Goal: Information Seeking & Learning: Find specific fact

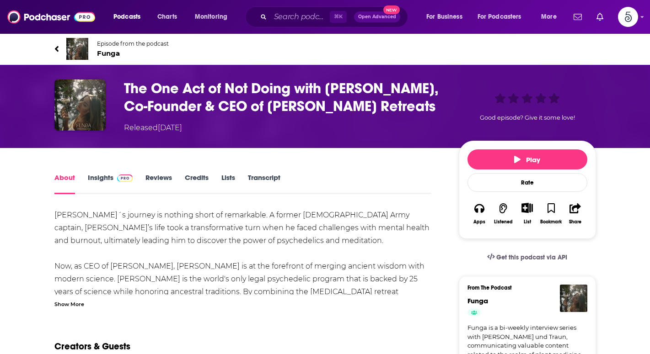
click at [195, 175] on link "Credits" at bounding box center [197, 183] width 24 height 21
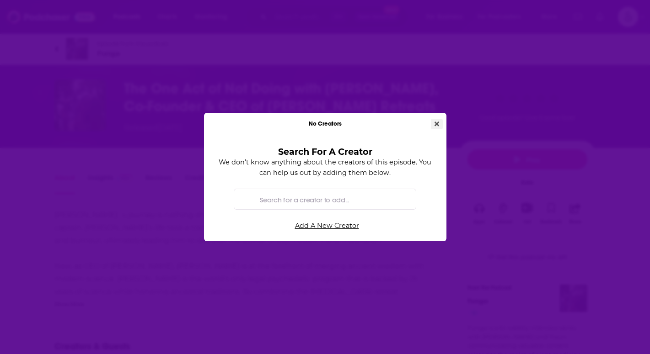
click at [437, 122] on icon "Close" at bounding box center [436, 124] width 5 height 6
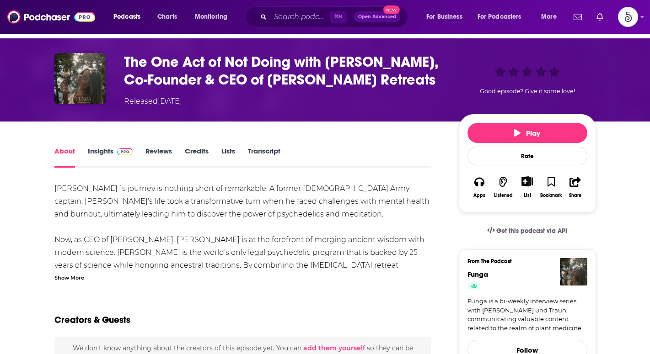
scroll to position [45, 0]
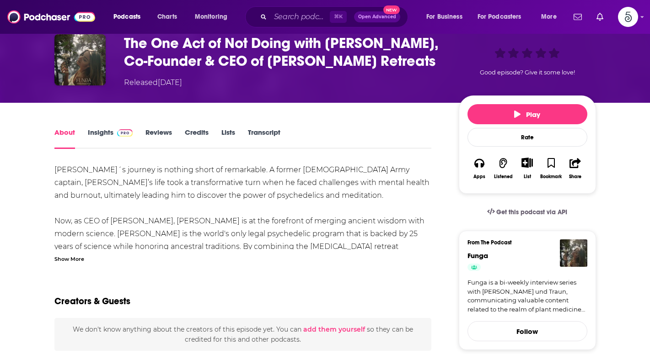
click at [202, 132] on link "Credits" at bounding box center [197, 138] width 24 height 21
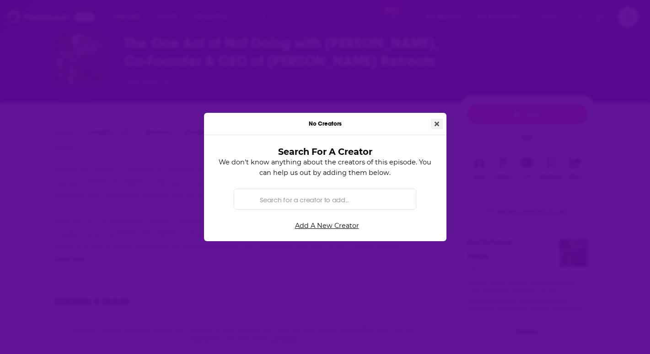
click at [439, 123] on button "Close" at bounding box center [437, 124] width 12 height 11
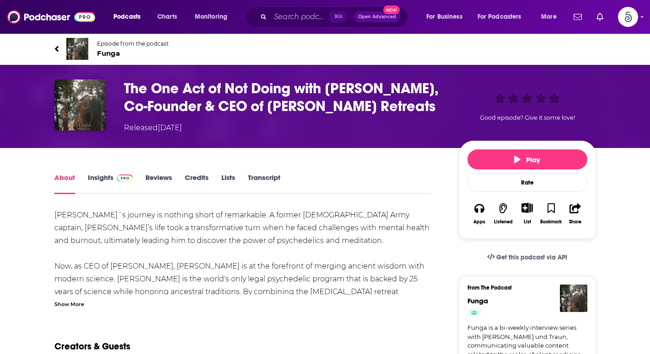
scroll to position [45, 0]
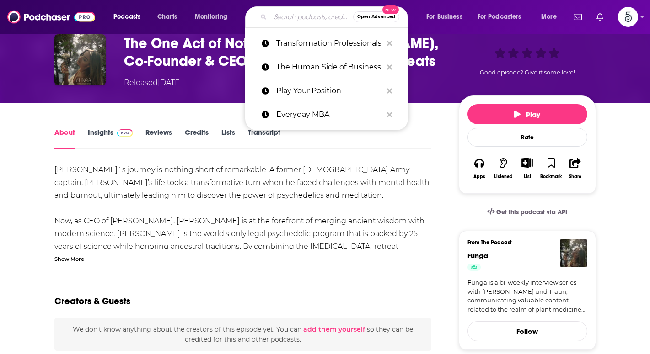
click at [297, 15] on input "Search podcasts, credits, & more..." at bounding box center [311, 17] width 83 height 15
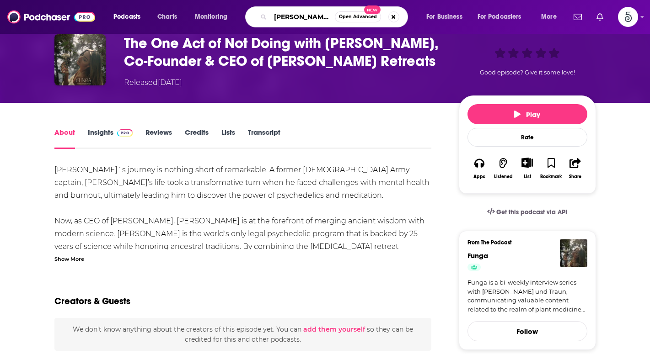
type input "[PERSON_NAME]"
click at [315, 15] on input "[PERSON_NAME]" at bounding box center [302, 17] width 64 height 15
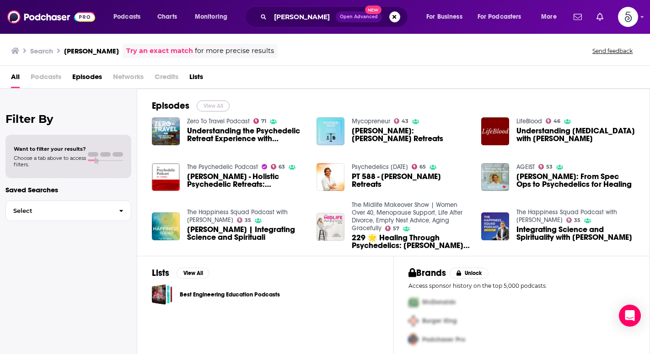
click at [215, 107] on button "View All" at bounding box center [213, 106] width 33 height 11
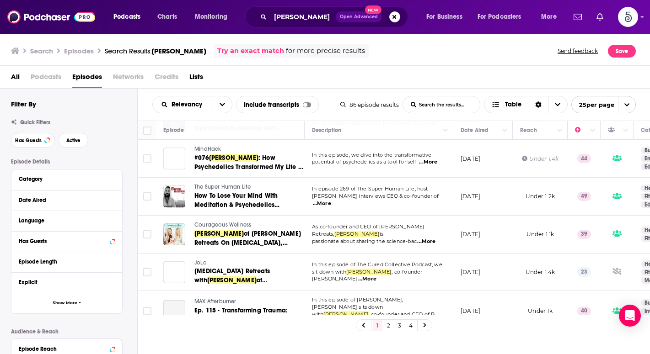
scroll to position [800, 0]
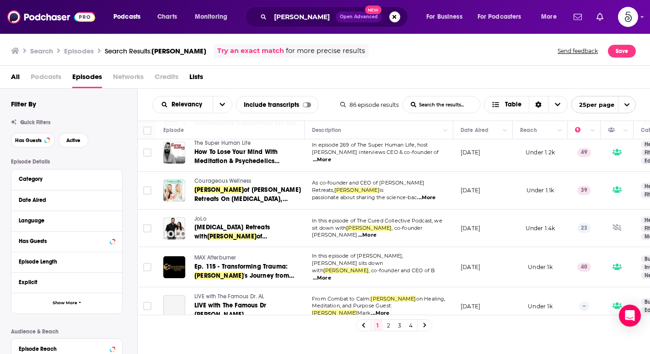
click at [391, 326] on link "2" at bounding box center [388, 325] width 9 height 11
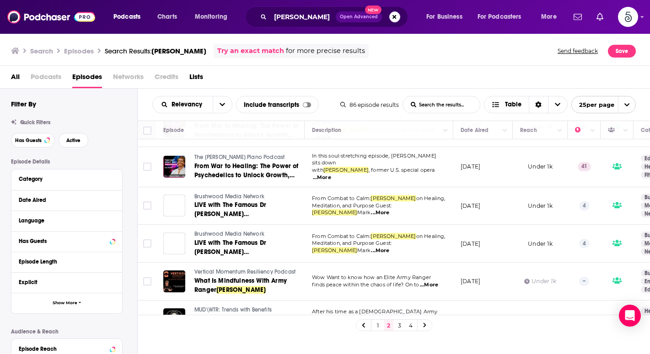
scroll to position [312, 0]
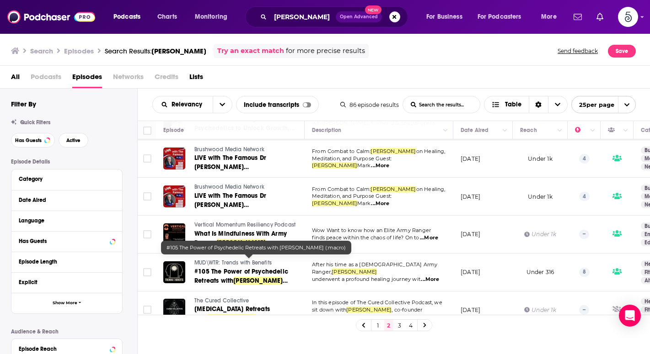
click at [209, 268] on span "#105 The Power of Psychedelic Retreats with" at bounding box center [241, 276] width 94 height 17
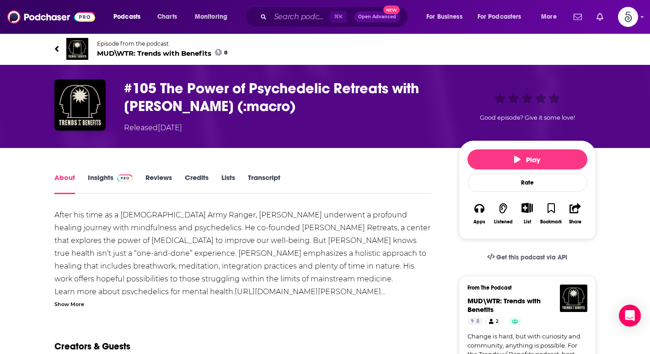
click at [99, 177] on link "Insights" at bounding box center [110, 183] width 45 height 21
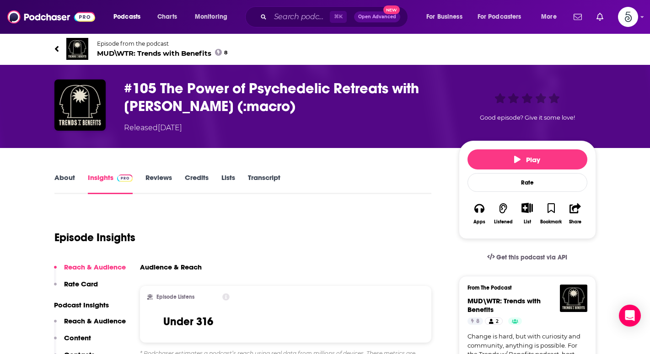
click at [123, 44] on span "Episode from the podcast" at bounding box center [162, 43] width 131 height 7
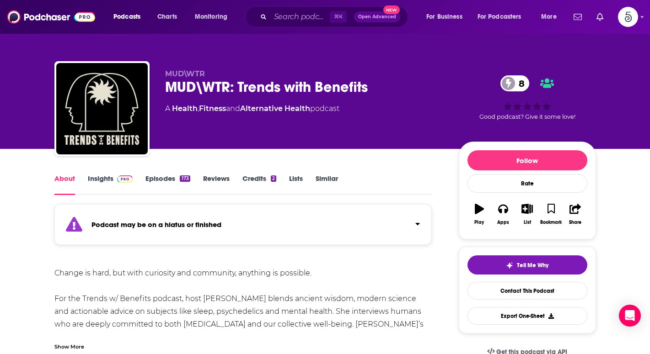
click at [101, 181] on link "Insights" at bounding box center [110, 184] width 45 height 21
